Goal: Find specific page/section: Find specific page/section

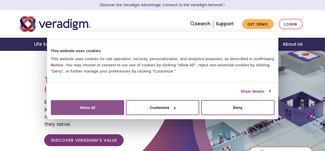
click at [124, 104] on button "Allow all" at bounding box center [87, 107] width 73 height 15
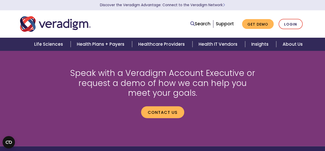
scroll to position [574, 0]
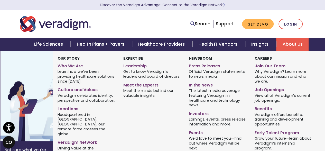
click at [294, 45] on link "About Us" at bounding box center [293, 44] width 32 height 13
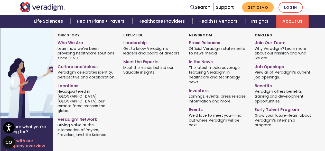
scroll to position [168, 0]
click at [71, 85] on link "Locations" at bounding box center [87, 84] width 58 height 7
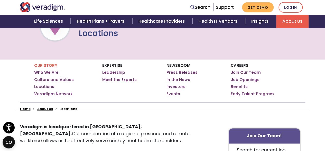
scroll to position [57, 0]
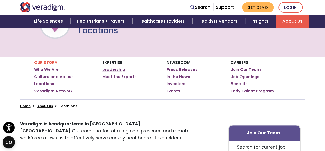
click at [116, 69] on link "Leadership" at bounding box center [113, 69] width 23 height 5
